Goal: Task Accomplishment & Management: Manage account settings

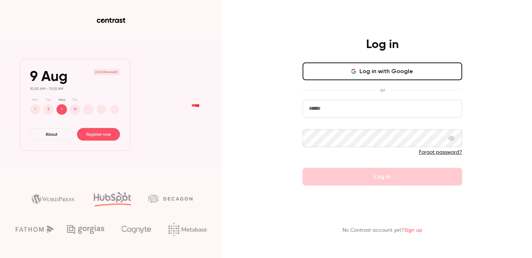
click at [377, 68] on button "Log in with Google" at bounding box center [382, 71] width 160 height 18
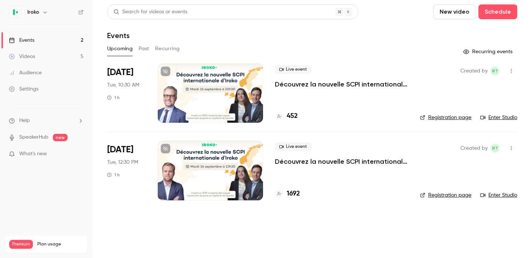
click at [41, 13] on button "button" at bounding box center [45, 12] width 9 height 9
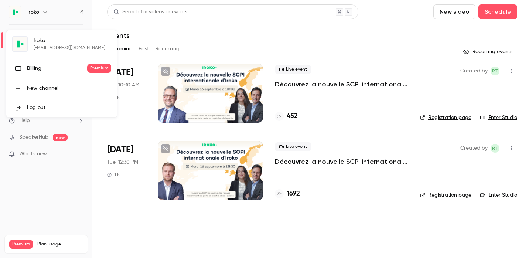
click at [66, 201] on div at bounding box center [266, 129] width 532 height 258
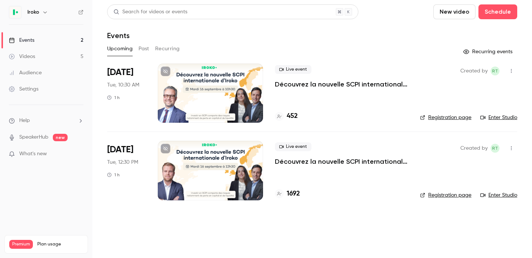
click at [41, 11] on button "button" at bounding box center [45, 12] width 9 height 9
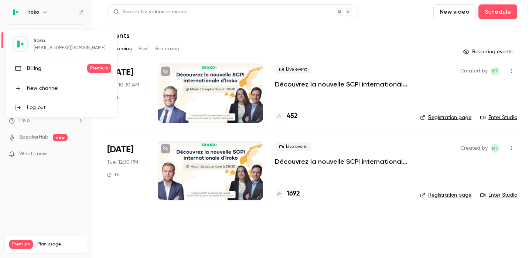
click at [46, 177] on div at bounding box center [266, 129] width 532 height 258
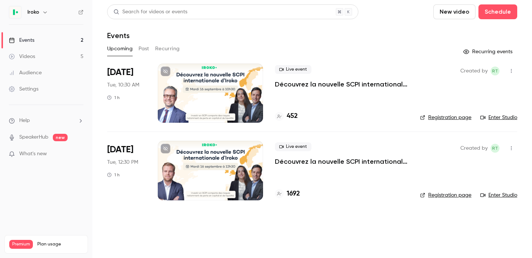
click at [28, 93] on link "Settings" at bounding box center [46, 89] width 92 height 16
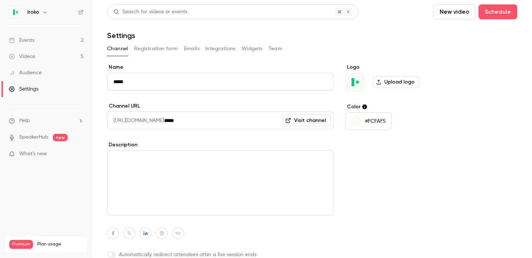
click at [151, 48] on button "Registration form" at bounding box center [156, 49] width 44 height 12
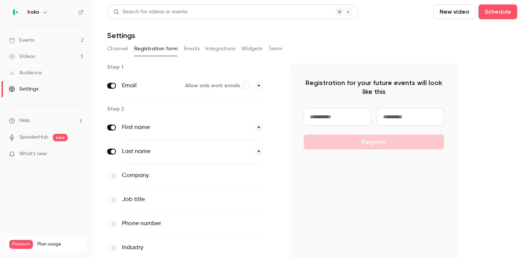
click at [187, 51] on button "Emails" at bounding box center [192, 49] width 16 height 12
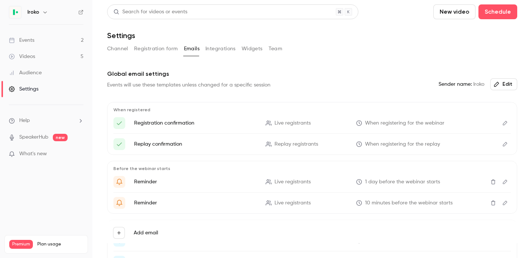
click at [211, 51] on button "Integrations" at bounding box center [220, 49] width 30 height 12
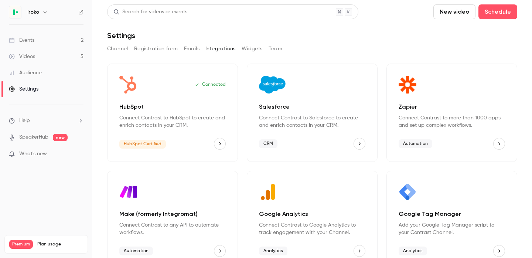
click at [242, 54] on button "Widgets" at bounding box center [252, 49] width 21 height 12
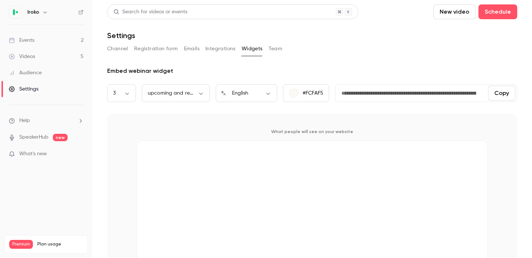
click at [271, 54] on button "Team" at bounding box center [275, 49] width 14 height 12
